Goal: Check status: Check status

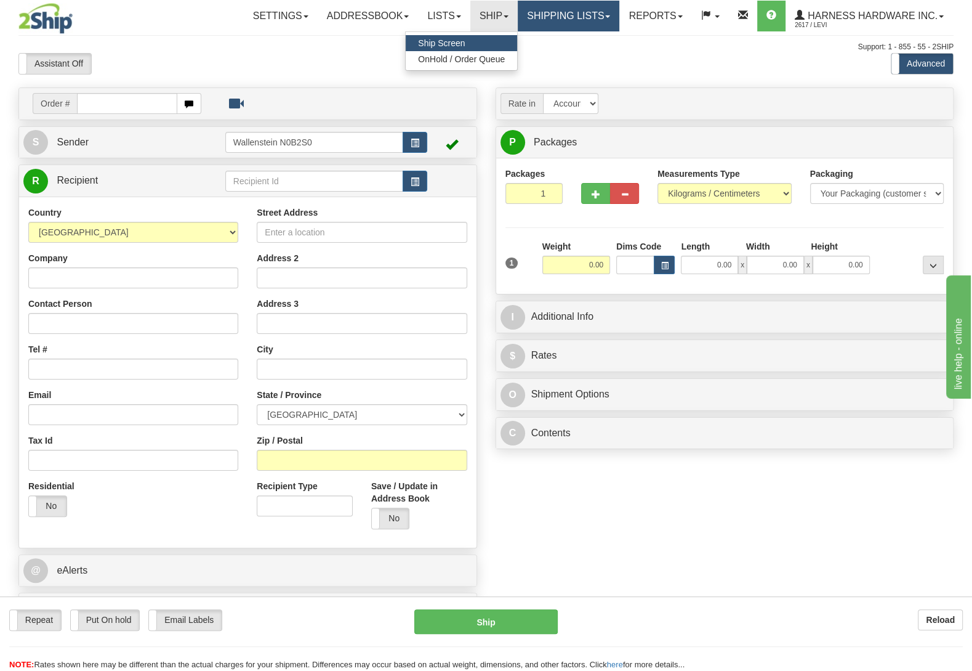
click at [541, 20] on link "Shipping lists" at bounding box center [569, 16] width 102 height 31
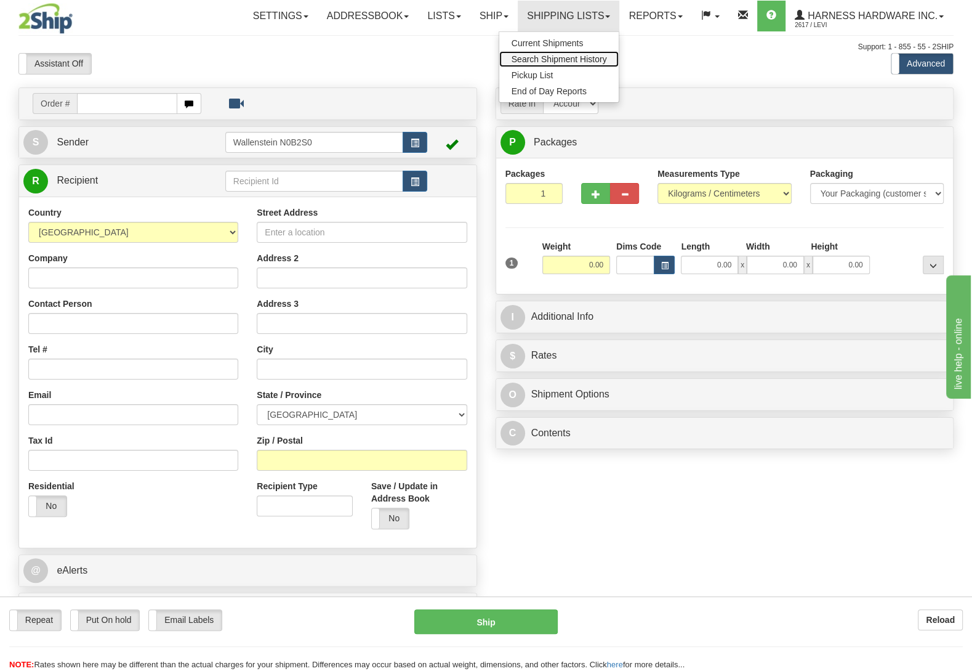
click at [544, 55] on link "Search Shipment History" at bounding box center [559, 59] width 120 height 16
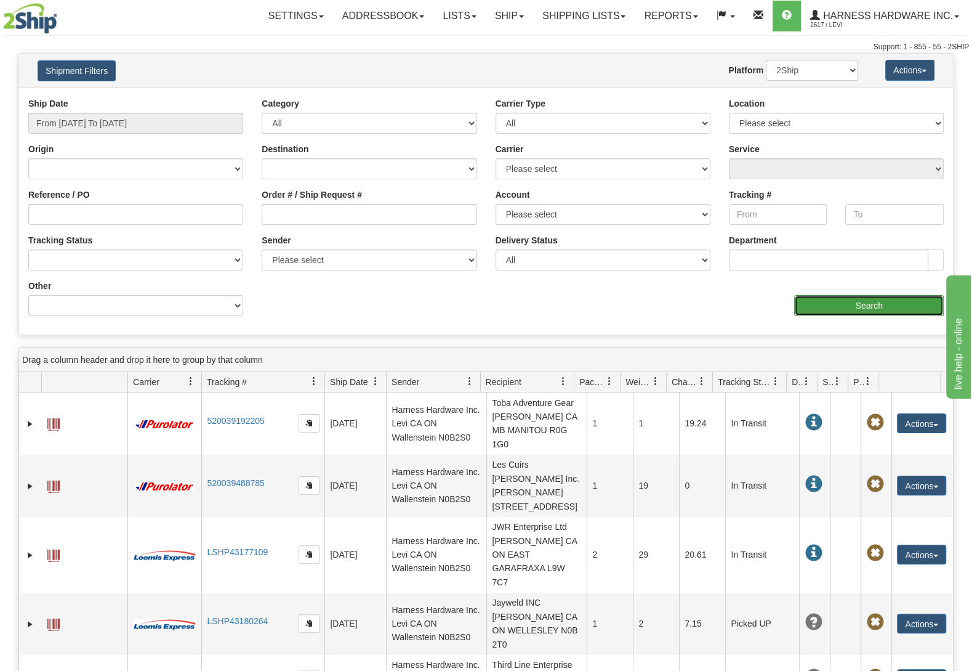
click at [833, 313] on input "Search" at bounding box center [869, 305] width 150 height 21
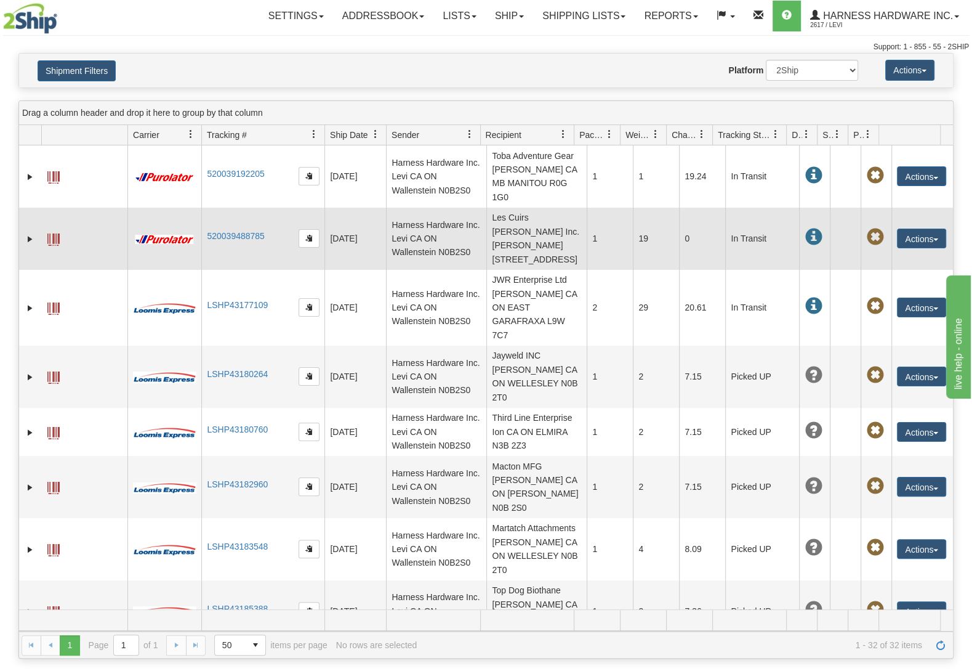
scroll to position [55, 0]
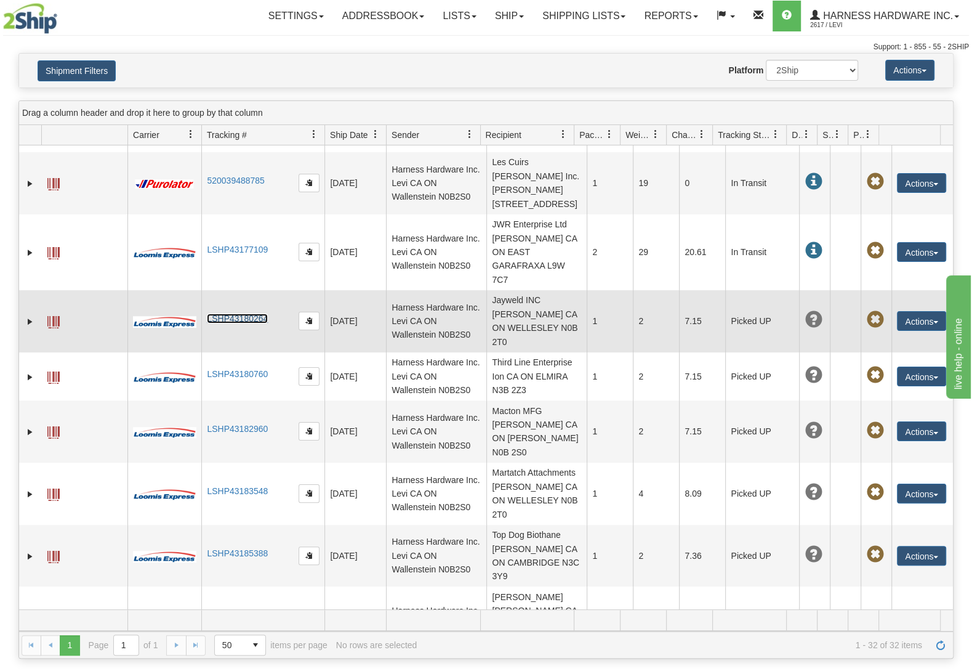
click at [236, 318] on link "LSHP43180264" at bounding box center [237, 318] width 61 height 10
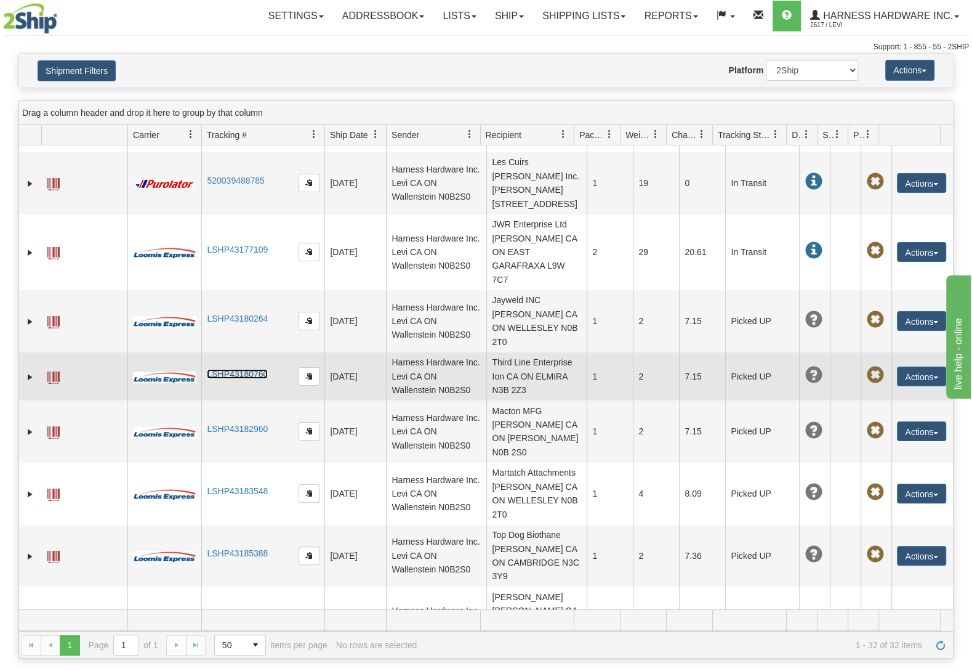
click at [255, 374] on link "LSHP43180760" at bounding box center [237, 374] width 61 height 10
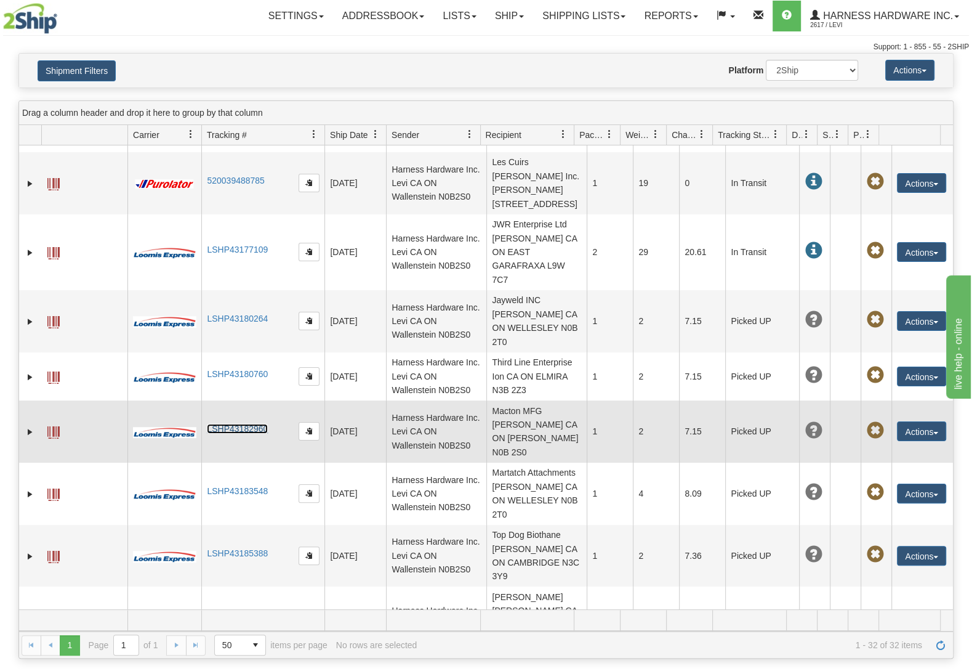
click at [227, 431] on link "LSHP43182960" at bounding box center [237, 429] width 61 height 10
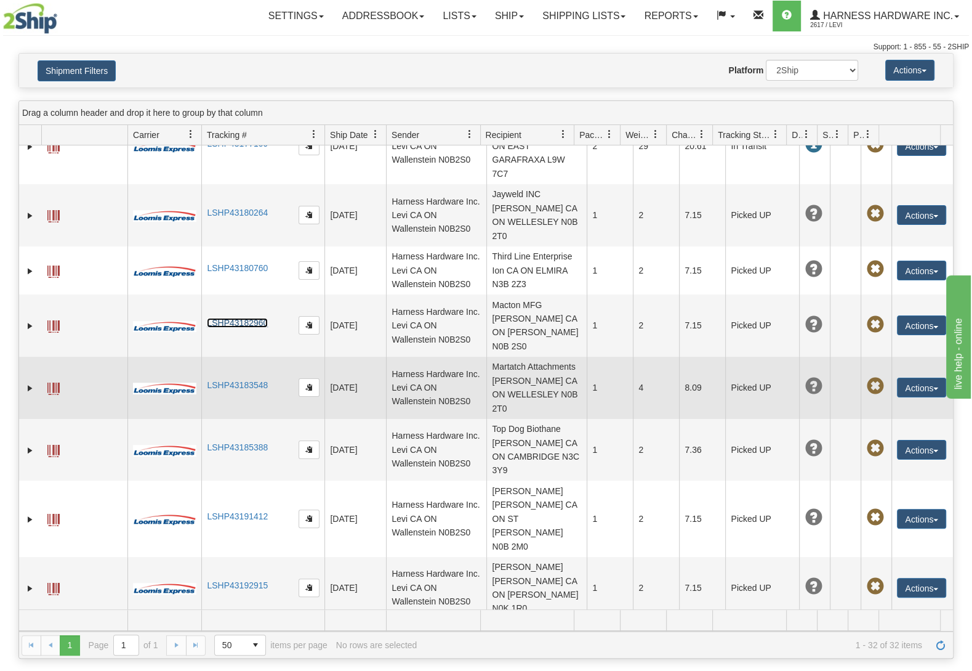
scroll to position [166, 0]
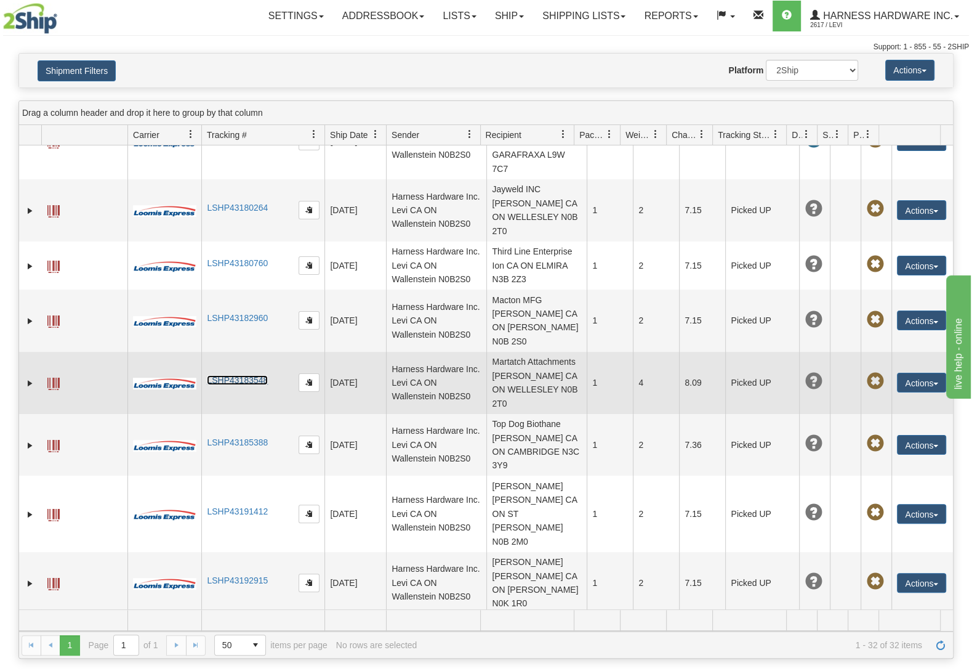
click at [225, 381] on link "LSHP43183548" at bounding box center [237, 380] width 61 height 10
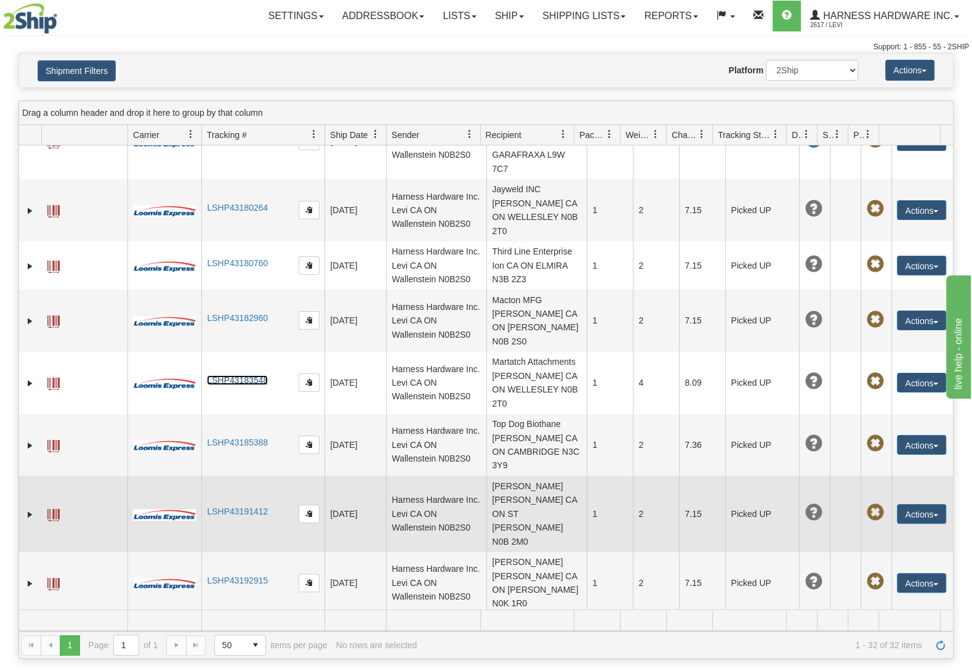
scroll to position [222, 0]
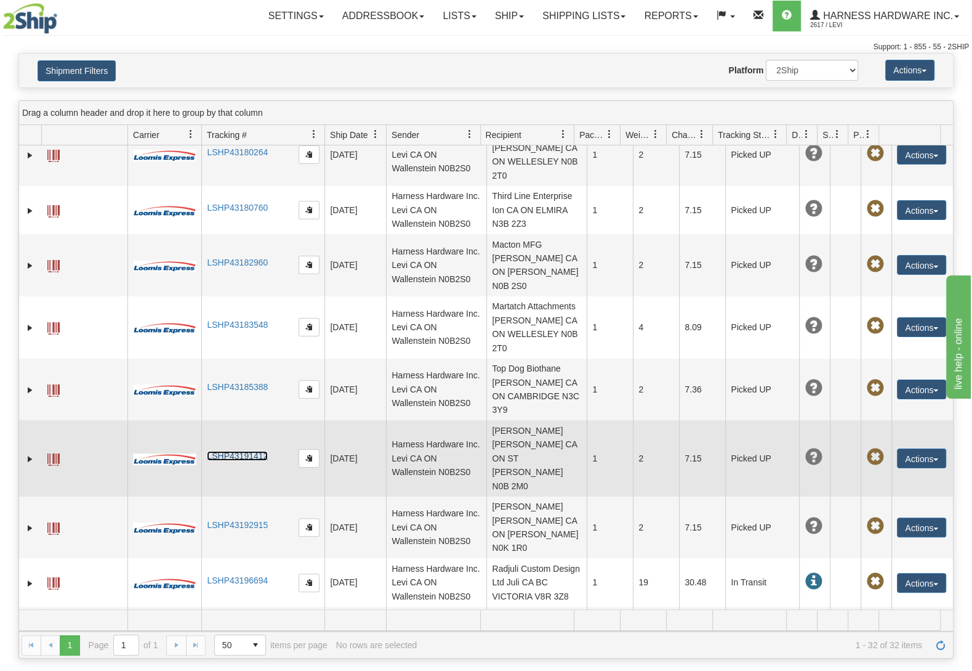
click at [261, 455] on link "LSHP43191412" at bounding box center [237, 456] width 61 height 10
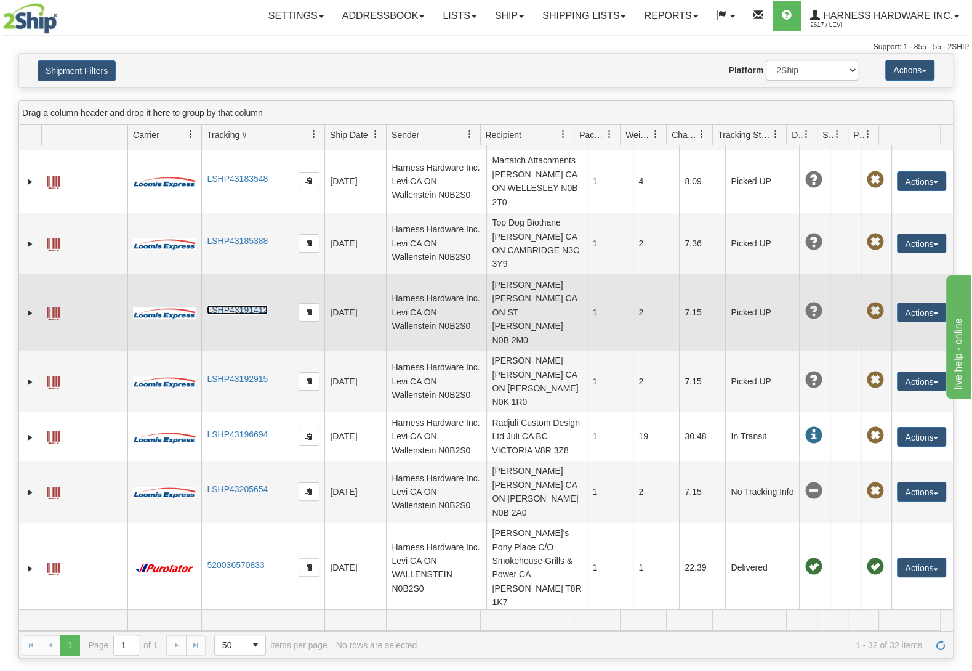
scroll to position [388, 0]
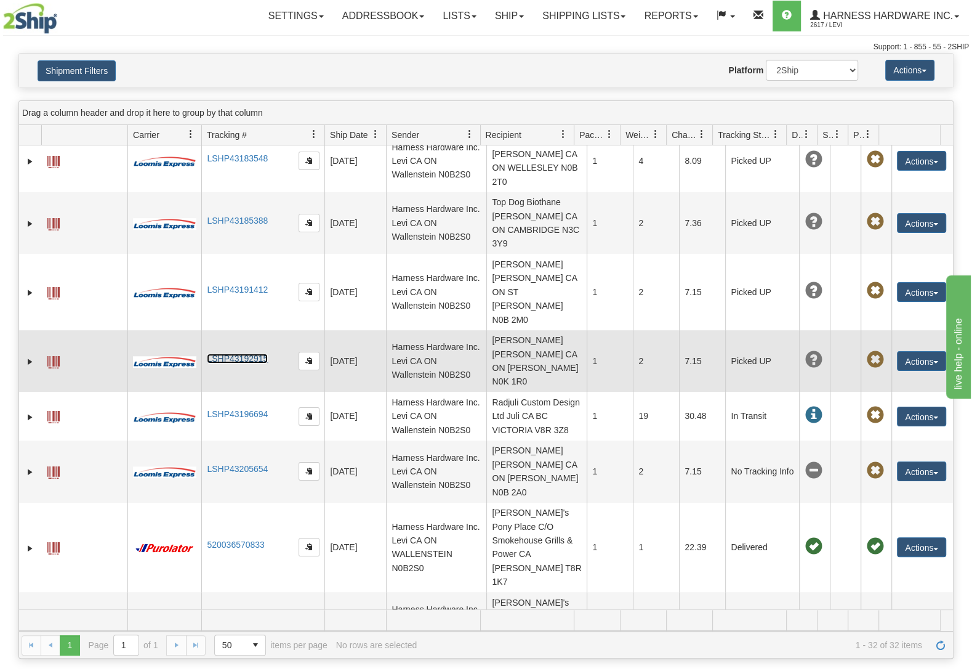
click at [250, 361] on link "LSHP43192915" at bounding box center [237, 358] width 61 height 10
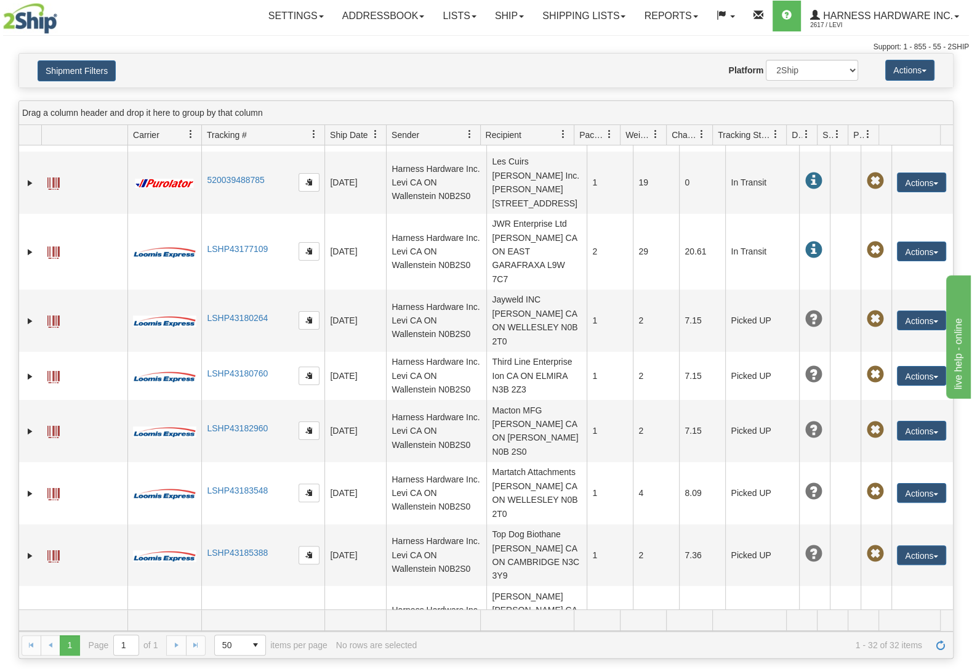
scroll to position [55, 0]
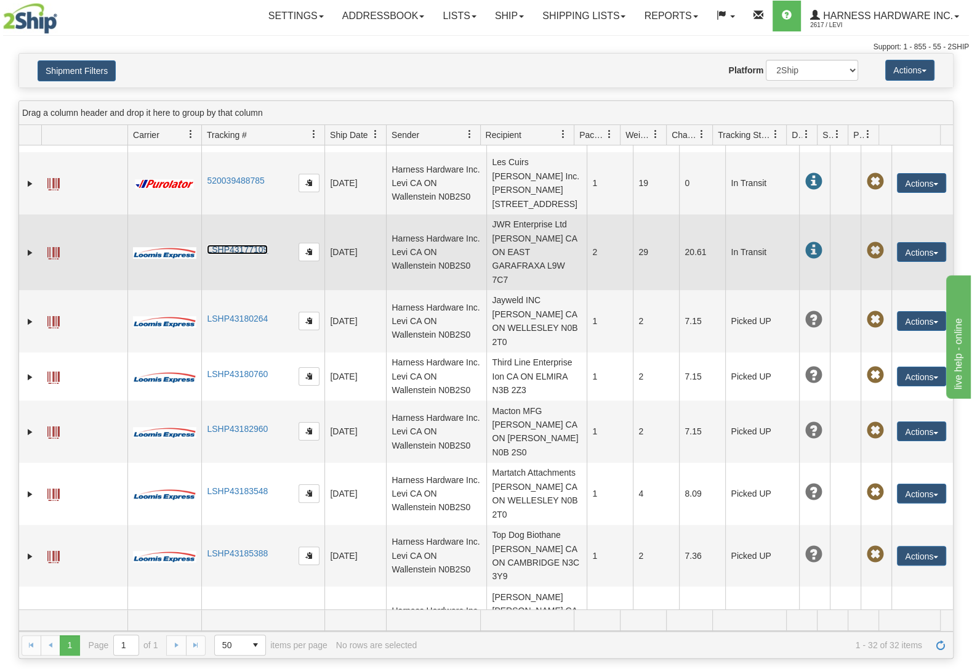
click at [252, 254] on link "LSHP43177109" at bounding box center [237, 249] width 61 height 10
